Goal: Task Accomplishment & Management: Manage account settings

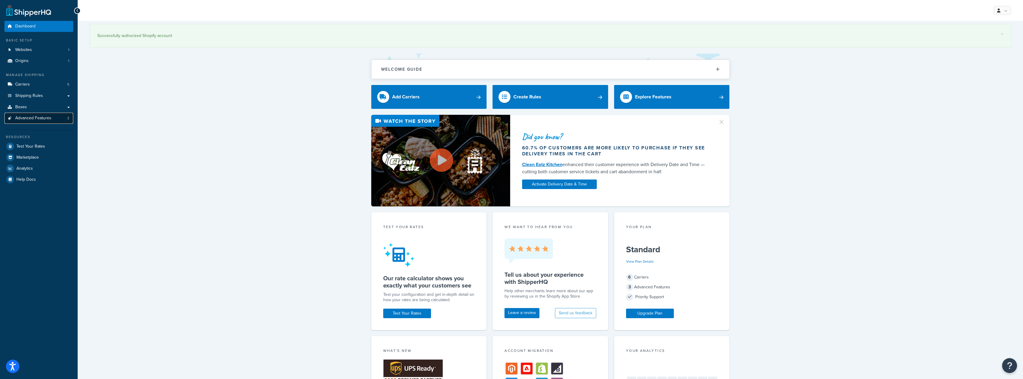
click at [50, 120] on span "Advanced Features" at bounding box center [33, 118] width 36 height 5
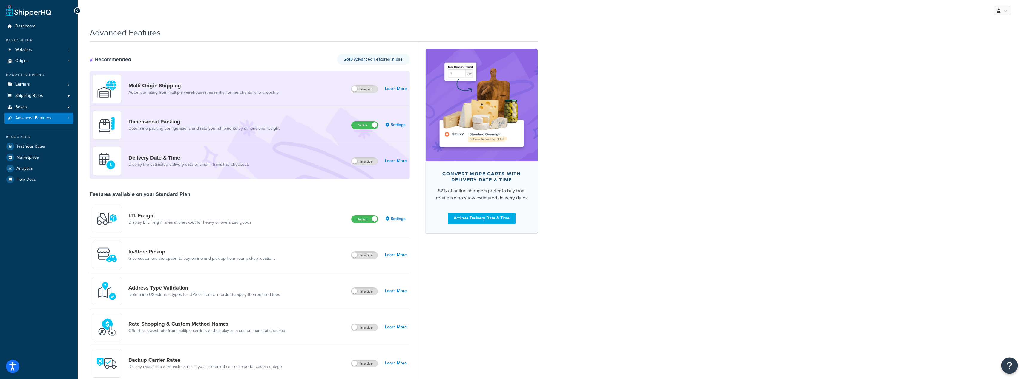
click at [1010, 364] on icon "Open Resource Center" at bounding box center [1009, 366] width 6 height 8
click at [981, 316] on link "Get Help from Support" at bounding box center [979, 316] width 62 height 10
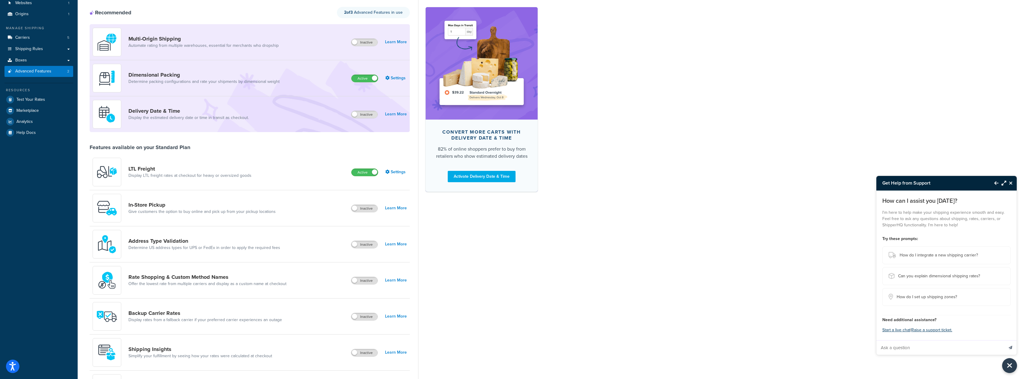
scroll to position [60, 0]
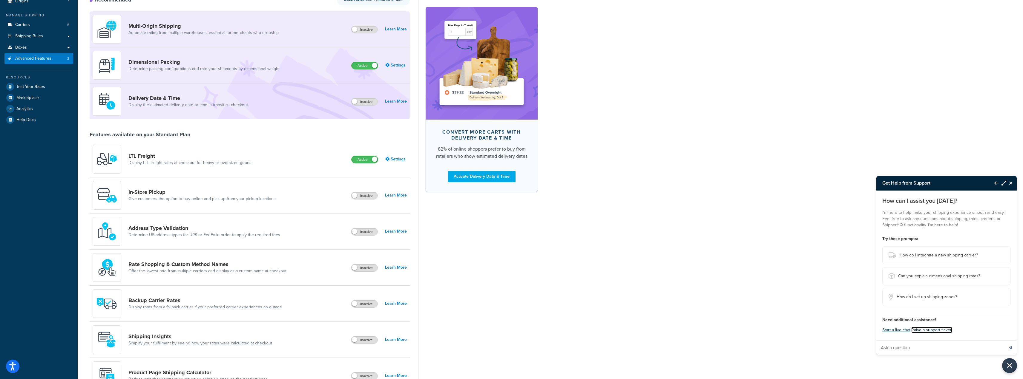
click at [925, 331] on link "Raise a support ticket." at bounding box center [931, 330] width 41 height 6
click at [700, 141] on div "Advanced Features Recommended 2 of 3 Advanced Features in use Multi-Origin Ship…" at bounding box center [550, 286] width 945 height 644
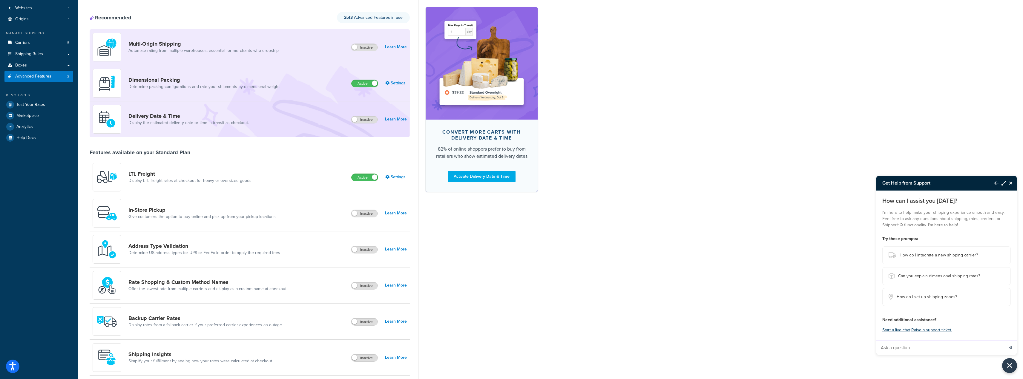
scroll to position [0, 0]
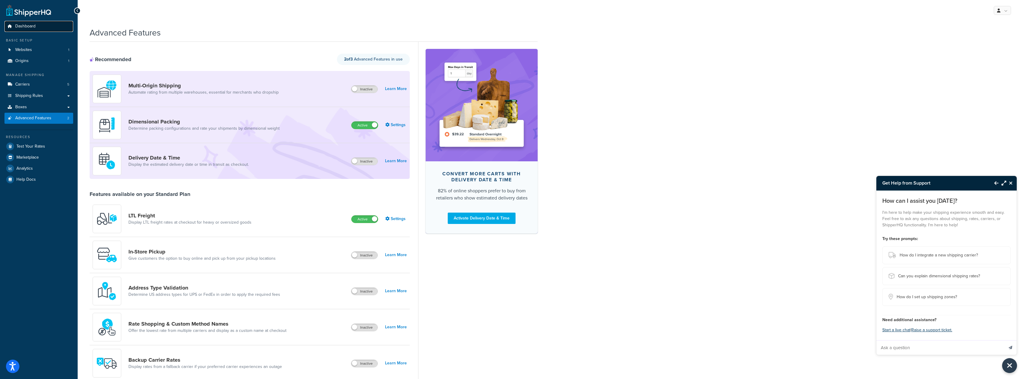
click at [30, 26] on span "Dashboard" at bounding box center [25, 26] width 20 height 5
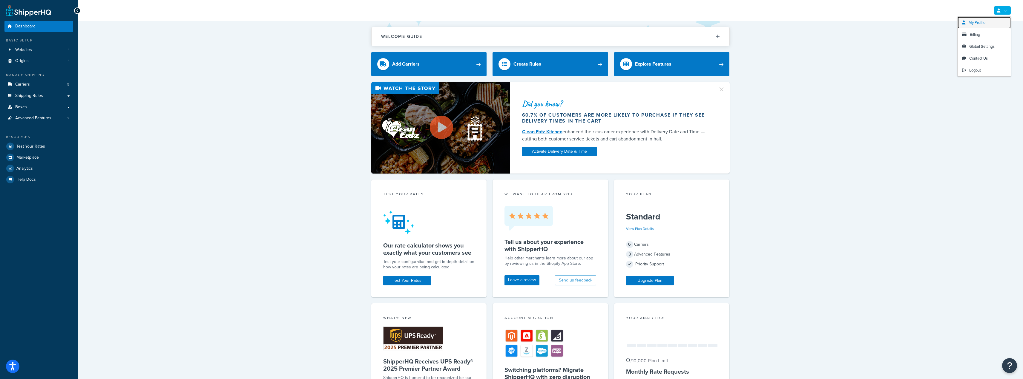
click at [986, 23] on link "My Profile" at bounding box center [983, 23] width 53 height 12
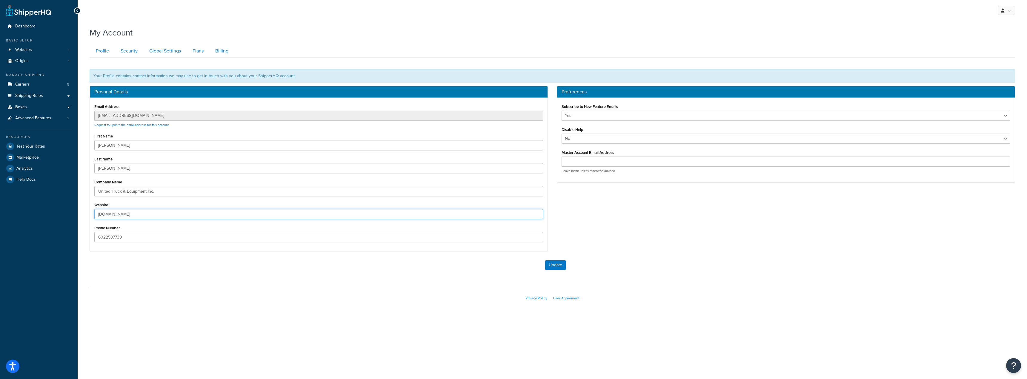
click at [150, 213] on input "[DOMAIN_NAME]" at bounding box center [318, 214] width 449 height 10
click at [196, 52] on link "Plans" at bounding box center [197, 50] width 22 height 13
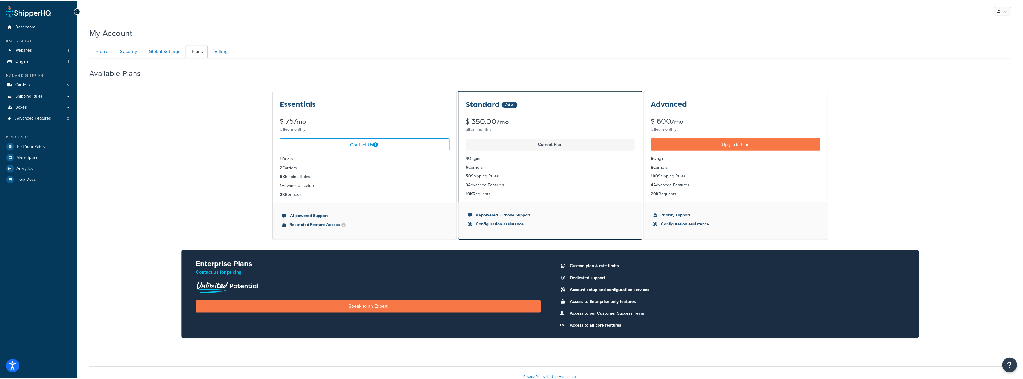
scroll to position [39, 0]
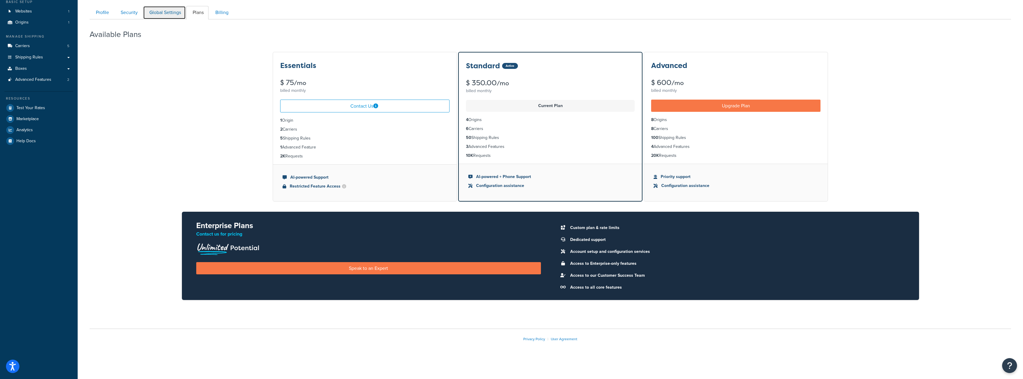
click at [156, 11] on link "Global Settings" at bounding box center [164, 12] width 43 height 13
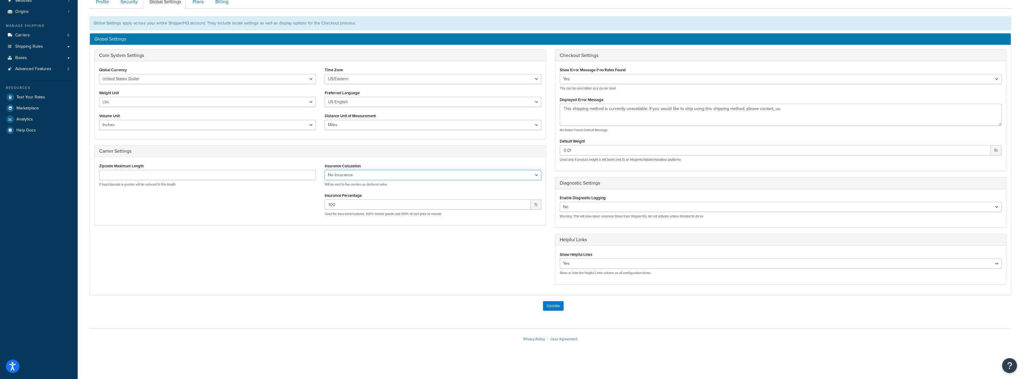
click at [423, 174] on select "No Insurance Percentage of Cart Price Product Cost Value" at bounding box center [433, 175] width 216 height 10
click at [431, 160] on div "Zipcode Maximum Length If input zipcode is greater will be reduced to this leng…" at bounding box center [320, 191] width 451 height 68
click at [416, 177] on select "No Insurance Percentage of Cart Price Product Cost Value" at bounding box center [433, 175] width 216 height 10
click at [325, 170] on select "No Insurance Percentage of Cart Price Product Cost Value" at bounding box center [433, 175] width 216 height 10
click at [388, 173] on select "No Insurance Percentage of Cart Price Product Cost Value" at bounding box center [433, 175] width 216 height 10
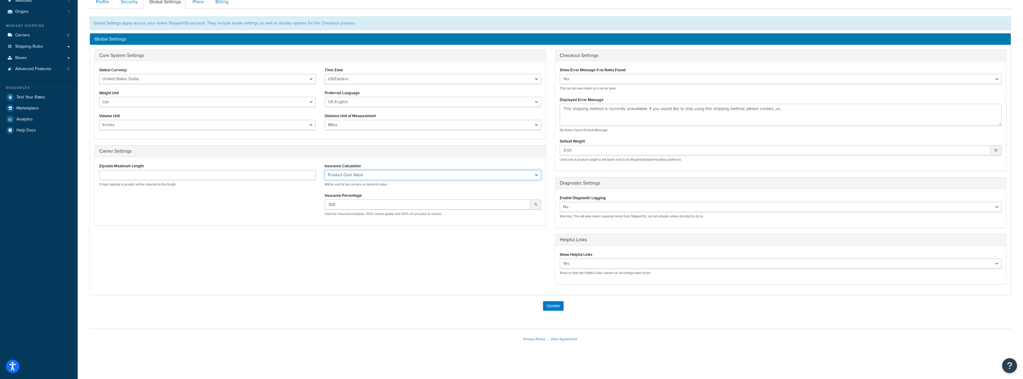
select select "NONE"
click at [325, 170] on select "No Insurance Percentage of Cart Price Product Cost Value" at bounding box center [433, 175] width 216 height 10
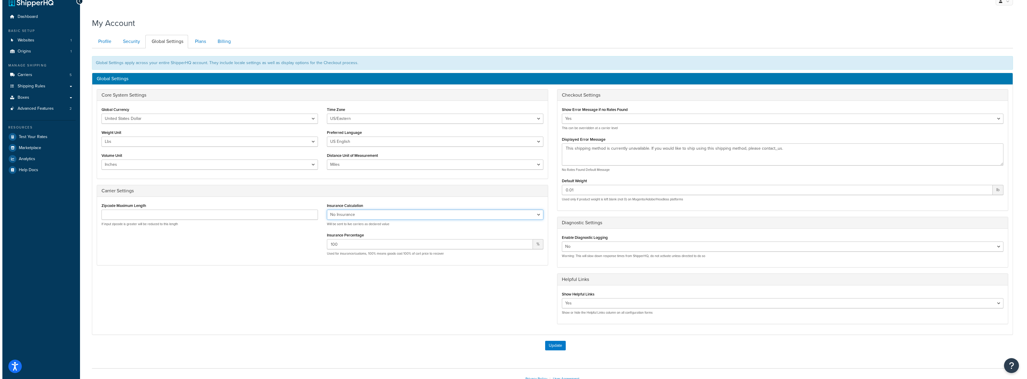
scroll to position [0, 0]
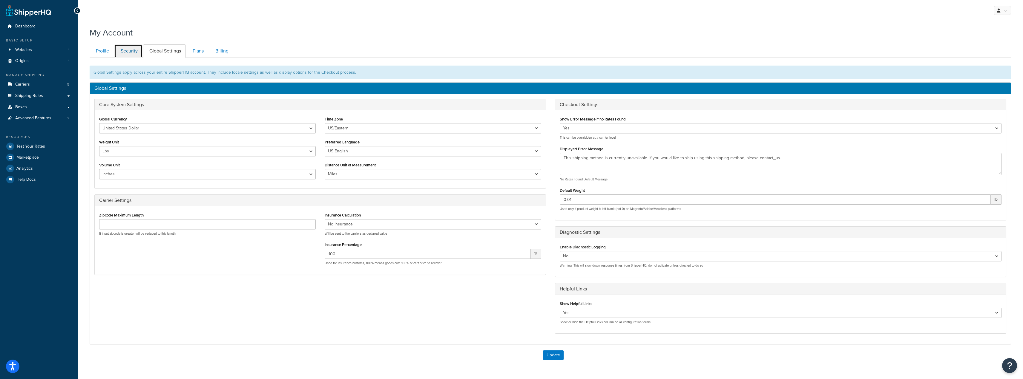
click at [131, 53] on link "Security" at bounding box center [128, 50] width 28 height 13
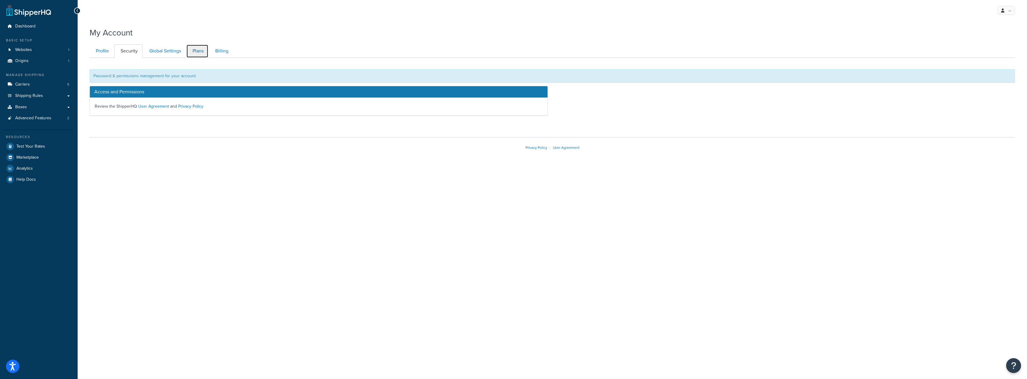
click at [195, 56] on link "Plans" at bounding box center [197, 50] width 22 height 13
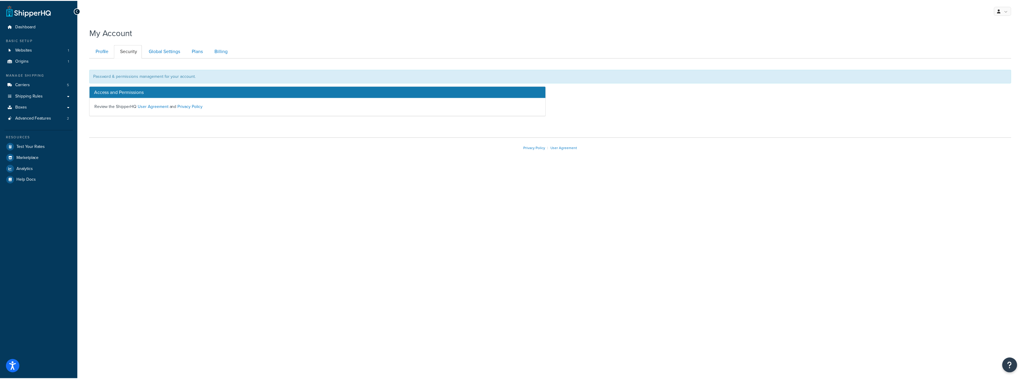
scroll to position [39, 0]
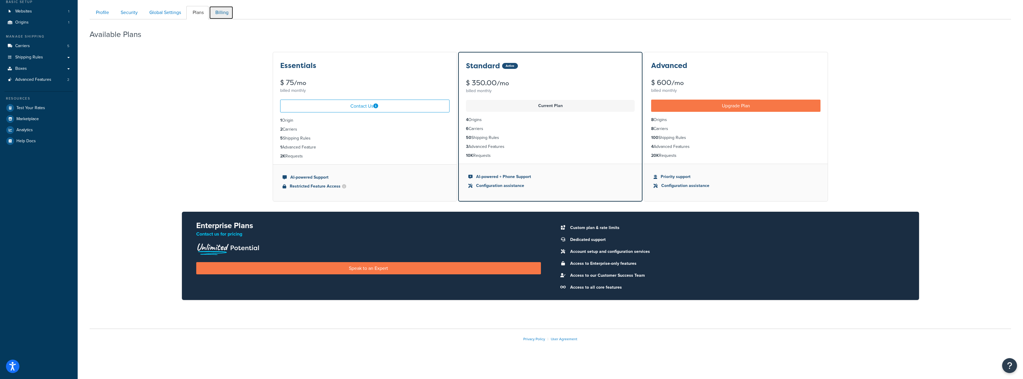
click at [219, 9] on link "Billing" at bounding box center [221, 12] width 24 height 13
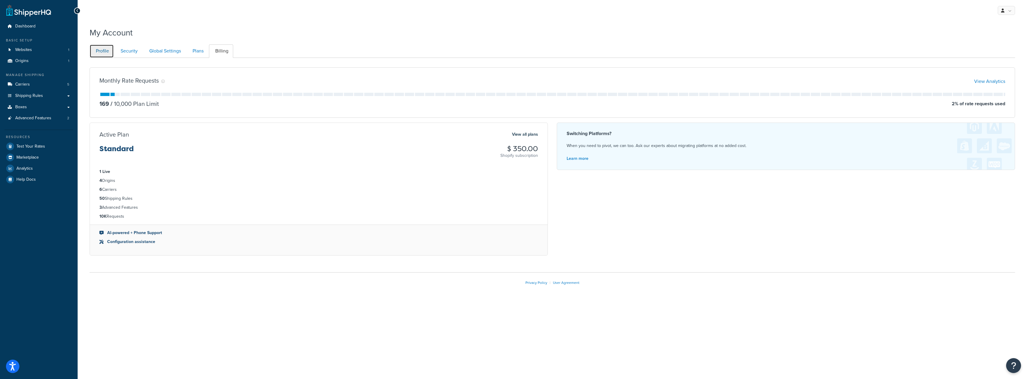
click at [92, 52] on link "Profile" at bounding box center [102, 50] width 24 height 13
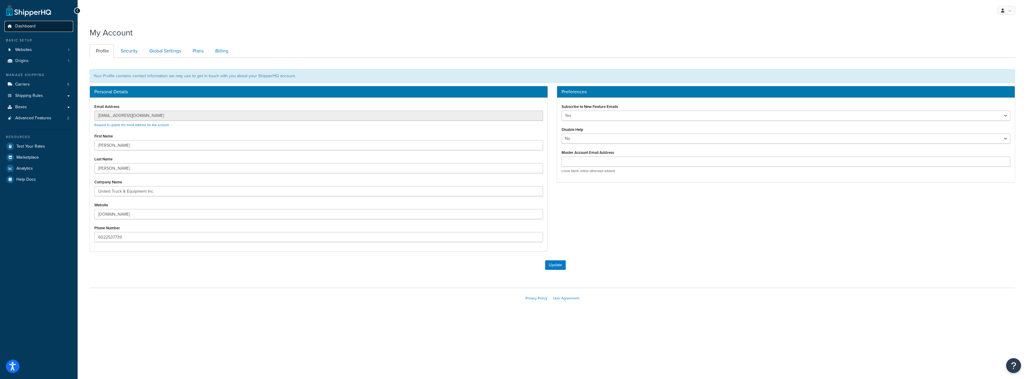
click at [33, 26] on span "Dashboard" at bounding box center [25, 26] width 20 height 5
